Goal: Task Accomplishment & Management: Manage account settings

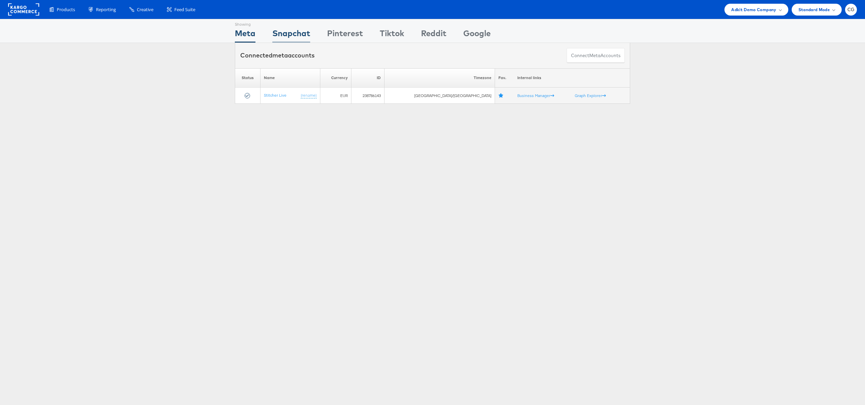
click at [309, 37] on div "Snapchat" at bounding box center [291, 34] width 38 height 15
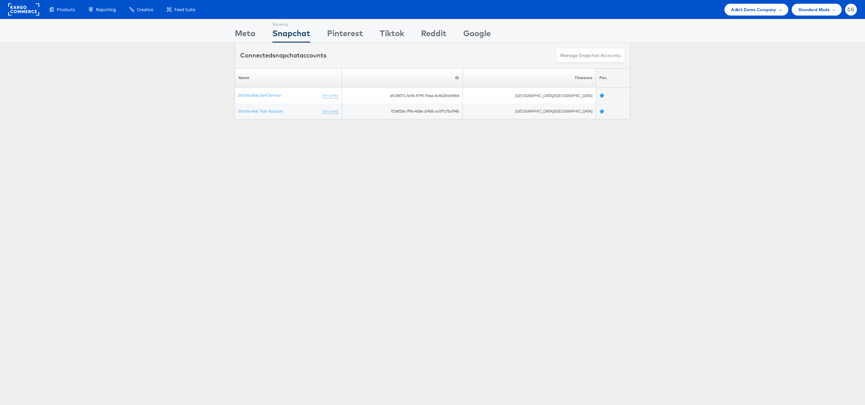
click at [766, 59] on div "Connected snapchat accounts Manage Snapchat Accounts" at bounding box center [432, 55] width 865 height 25
click at [767, 14] on div "Adkit Demo Company" at bounding box center [757, 10] width 64 height 12
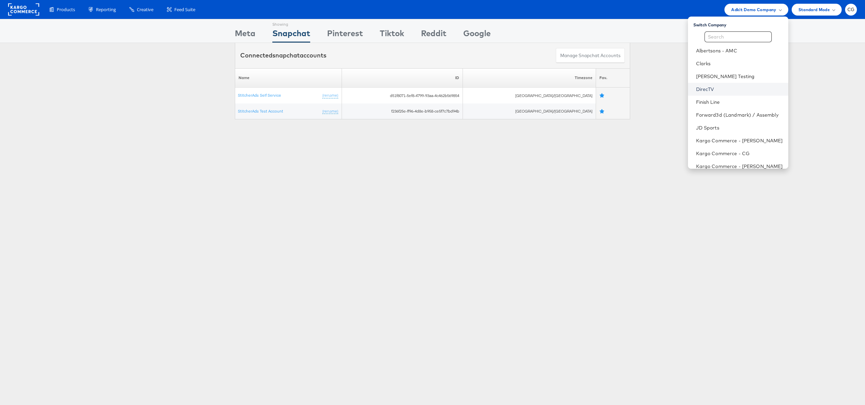
click at [728, 86] on link "DirecTV" at bounding box center [739, 89] width 87 height 7
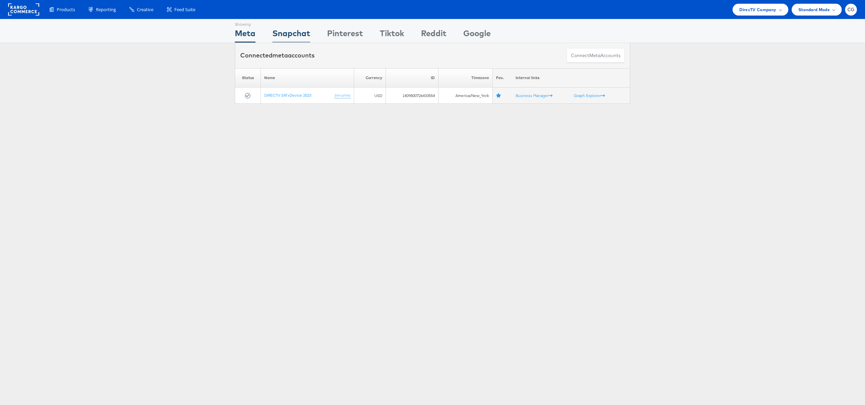
click at [299, 31] on div "Snapchat" at bounding box center [291, 34] width 38 height 15
